Goal: Task Accomplishment & Management: Manage account settings

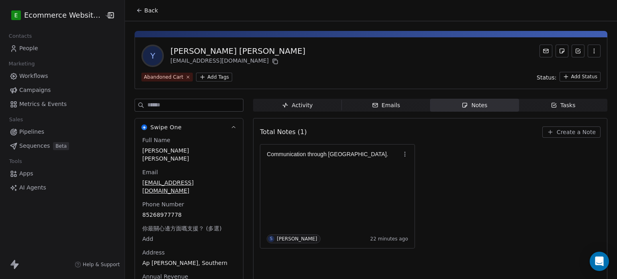
click at [211, 74] on html "E Ecommerce Website Builder Contacts People Marketing Workflows Campaigns Metri…" at bounding box center [308, 139] width 617 height 279
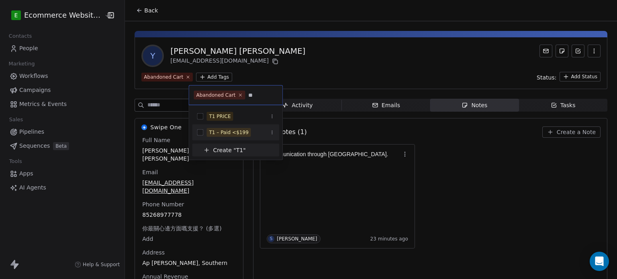
type input "**"
click at [244, 124] on div "T1 – Paid <$199" at bounding box center [235, 132] width 87 height 16
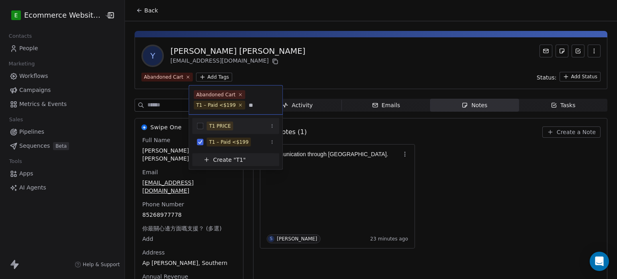
type input "**"
click at [244, 128] on div "T1 PRICE" at bounding box center [240, 126] width 68 height 9
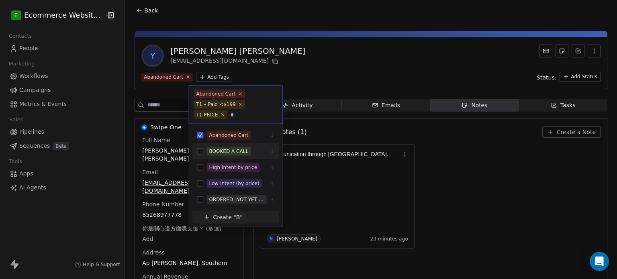
type input "*"
click at [255, 145] on div "BOOKED A CALL" at bounding box center [235, 151] width 87 height 13
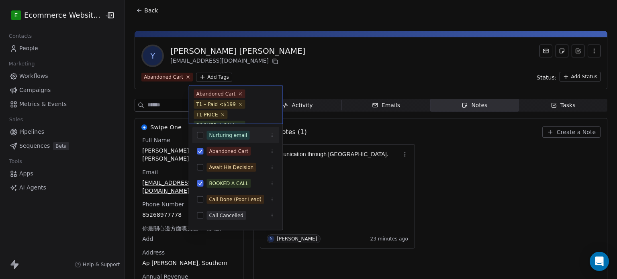
click at [320, 58] on html "E Ecommerce Website Builder Contacts People Marketing Workflows Campaigns Metri…" at bounding box center [308, 139] width 617 height 279
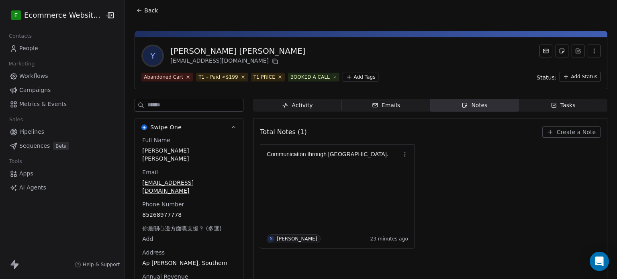
click at [543, 102] on span "Tasks Tasks" at bounding box center [563, 105] width 88 height 13
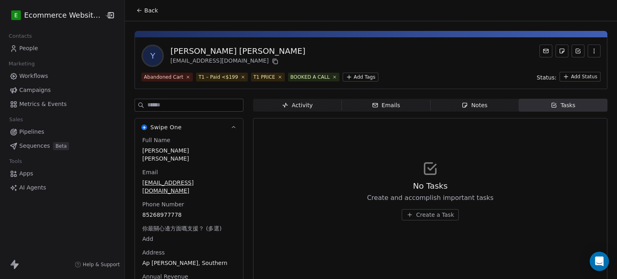
click at [434, 214] on span "Create a Task" at bounding box center [435, 215] width 38 height 8
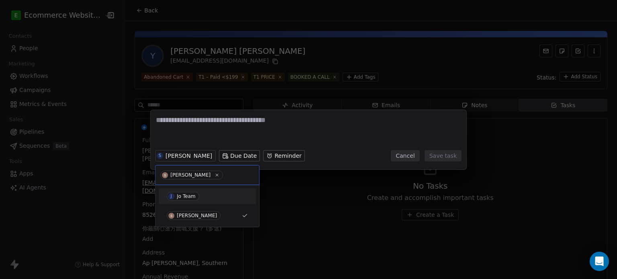
click at [206, 195] on div "J Jo Team" at bounding box center [207, 196] width 81 height 9
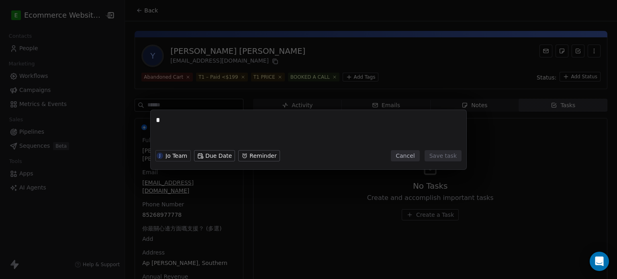
click at [196, 130] on textarea "*" at bounding box center [308, 130] width 305 height 31
type textarea "*"
type textarea "**********"
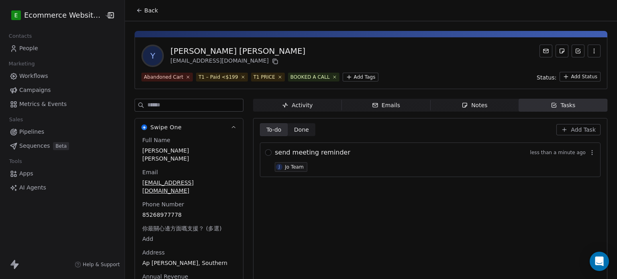
click at [136, 7] on icon at bounding box center [139, 10] width 6 height 6
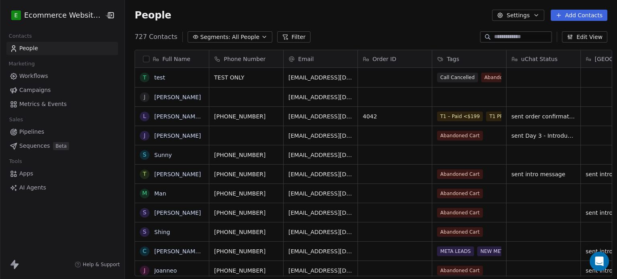
click at [521, 35] on input at bounding box center [522, 37] width 56 height 8
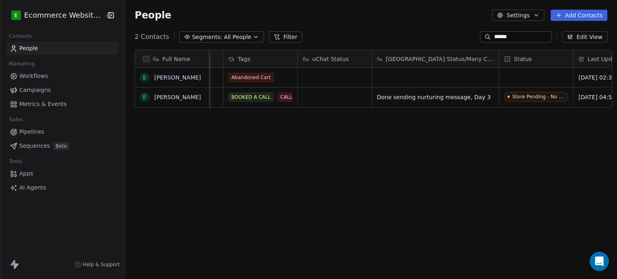
scroll to position [0, 210]
type input "******"
click at [164, 96] on link "[PERSON_NAME]" at bounding box center [177, 97] width 47 height 6
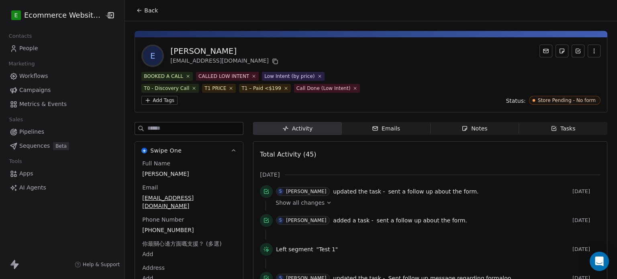
click at [544, 122] on span "Tasks Tasks" at bounding box center [563, 128] width 88 height 13
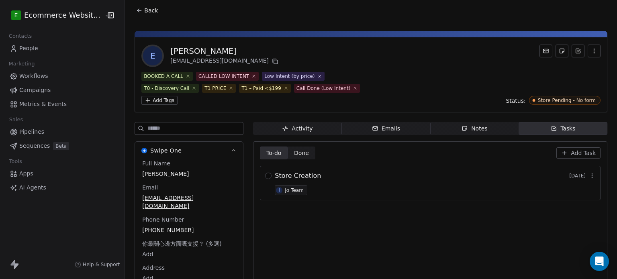
click at [302, 149] on span "Done" at bounding box center [301, 153] width 15 height 8
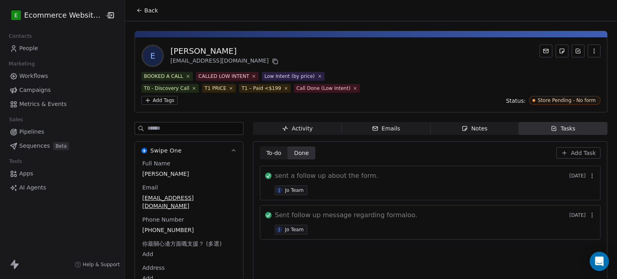
click at [279, 147] on span "To-do To-do" at bounding box center [274, 153] width 28 height 13
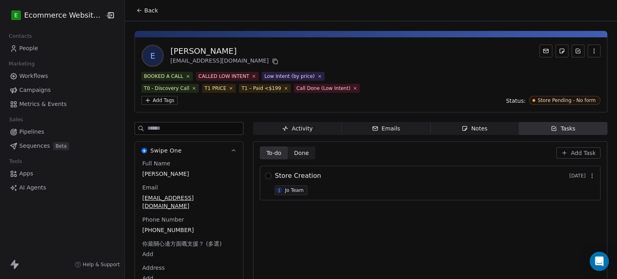
click at [571, 149] on span "Add Task" at bounding box center [582, 153] width 25 height 8
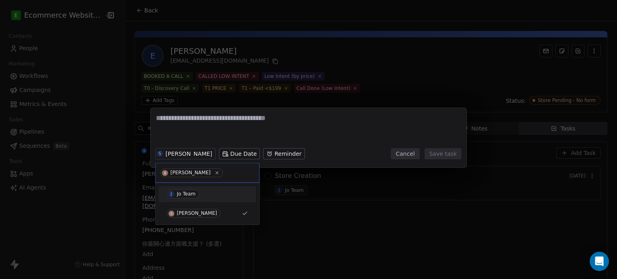
click at [206, 193] on div "J Jo Team" at bounding box center [207, 193] width 81 height 9
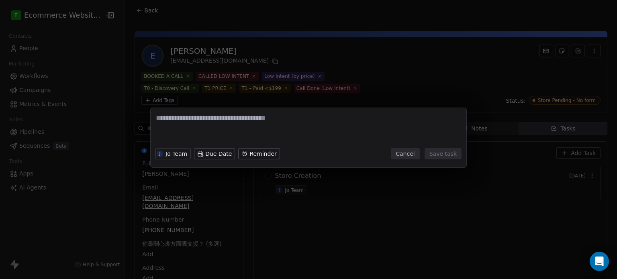
click at [195, 126] on textarea at bounding box center [308, 128] width 305 height 31
type textarea "**********"
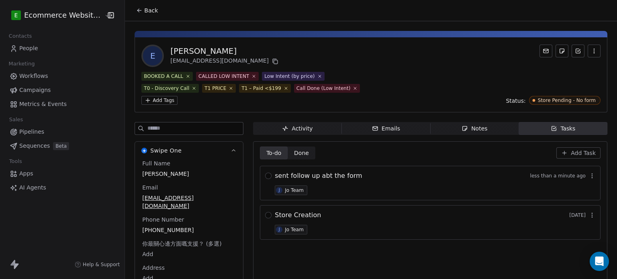
click at [378, 171] on div "sent follow up abt the form less than a minute ago" at bounding box center [435, 176] width 320 height 10
click at [265, 173] on button "button" at bounding box center [268, 176] width 6 height 6
click at [136, 8] on icon at bounding box center [139, 10] width 6 height 6
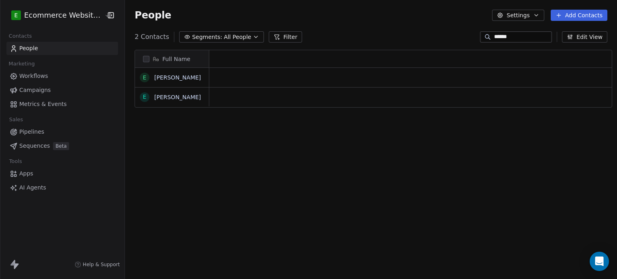
scroll to position [6, 6]
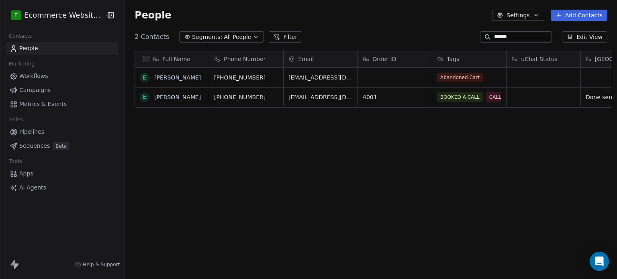
drag, startPoint x: 517, startPoint y: 36, endPoint x: 459, endPoint y: 40, distance: 57.5
click at [459, 40] on div "2 Contacts Segments: All People Filter ****** Edit View" at bounding box center [371, 37] width 492 height 13
type input "***"
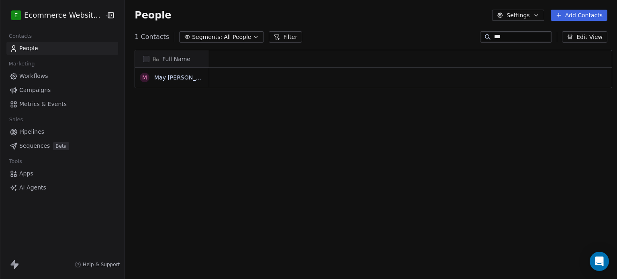
scroll to position [239, 490]
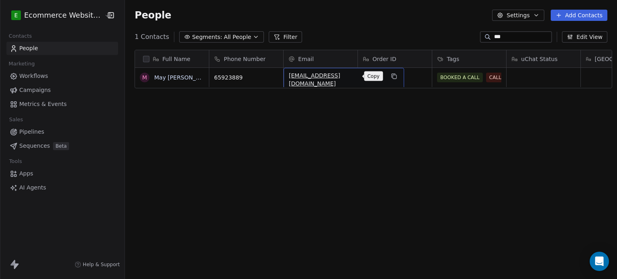
drag, startPoint x: 347, startPoint y: 77, endPoint x: 356, endPoint y: 79, distance: 8.6
click at [391, 79] on icon "grid" at bounding box center [394, 76] width 6 height 6
